Goal: Communication & Community: Answer question/provide support

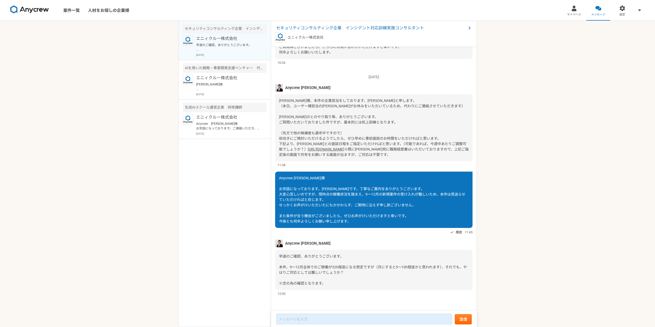
scroll to position [85, 0]
click at [166, 243] on div "案件一覧 人材をお探しの企業様 マイページ メッセージ 設定 セキュリティコンサルティング企業　インシデント対応訓練実施コンサルタント エニィクルー株式会社 …" at bounding box center [327, 163] width 655 height 327
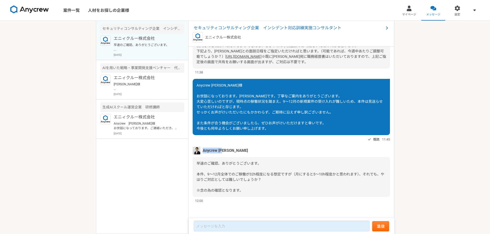
drag, startPoint x: 231, startPoint y: 153, endPoint x: 202, endPoint y: 149, distance: 28.8
click at [202, 149] on div "Anycrew [PERSON_NAME]" at bounding box center [291, 151] width 197 height 8
copy span "Anycrew [PERSON_NAME]"
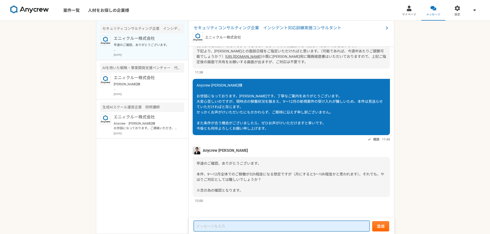
click at [271, 229] on textarea at bounding box center [282, 226] width 176 height 11
paste textarea "Anycrew [PERSON_NAME]"
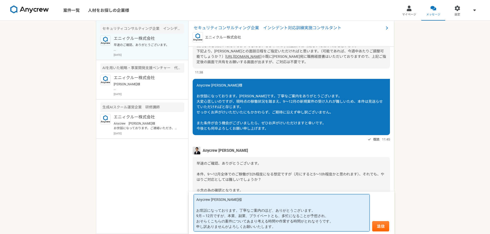
click at [224, 211] on textarea "Anycrew 赤羽様 お世話になっております。丁寧なご案内のほど、ありがとうございます。 9月～12月ですが、本業、副業、プライベートとも、多忙になることが…" at bounding box center [282, 213] width 176 height 37
click at [201, 220] on textarea "Anycrew 赤羽様 お世話になっております。丁寧なご案内のほど、ありがとうございます。 9月～12月ですが、本業、副業、プライベートとも、多忙になることが…" at bounding box center [282, 213] width 176 height 37
click at [222, 221] on textarea "Anycrew 赤羽様 お世話になっております。丁寧なご案内のほど、ありがとうございます。 9月～12月ですが、本業、副業、プライベートとも、多忙になることが…" at bounding box center [282, 213] width 176 height 37
paste textarea "繁忙が見込まれ、検討・作業の時間を十分に確保できない見込みです"
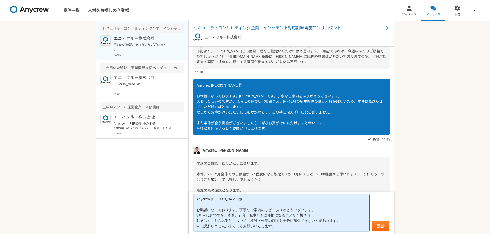
drag, startPoint x: 292, startPoint y: 227, endPoint x: 177, endPoint y: 227, distance: 115.0
click at [177, 227] on main "セキュリティコンサルティング企業　インシデント対応訓練実施コンサルタント エニィクルー株式会社 早速のご確認、ありがとうございます。 本件、9〜12月全体での…" at bounding box center [245, 128] width 299 height 214
paste textarea "大変恐縮ですが、本件は辞退させていただければと存じます。せっかくのご提案にもかかわらず申し訳ございません。 また時期や条件が合いましたらお声がけいただけますと…"
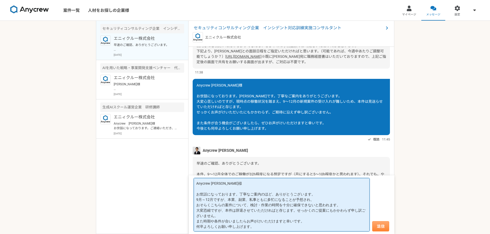
type textarea "Anycrew 赤羽様 お世話になっております。丁寧なご案内のほど、ありがとうございます。 9月～12月ですが、本業、副業、私事ともに多忙になることが予想され…"
click at [386, 231] on button "送信" at bounding box center [380, 227] width 17 height 10
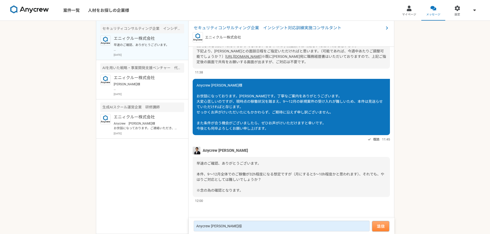
scroll to position [245, 0]
